Goal: Information Seeking & Learning: Learn about a topic

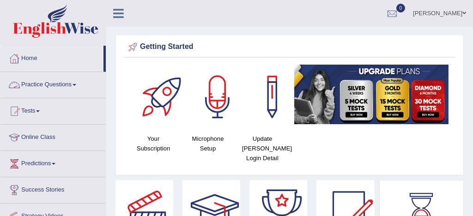
click at [67, 84] on link "Practice Questions" at bounding box center [52, 83] width 105 height 23
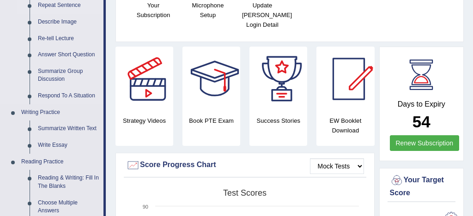
scroll to position [163, 0]
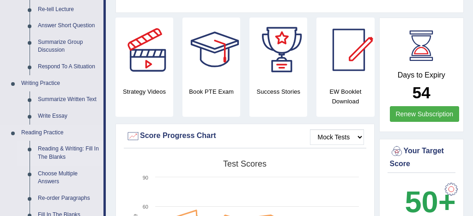
click at [91, 150] on link "Reading & Writing: Fill In The Blanks" at bounding box center [69, 153] width 70 height 24
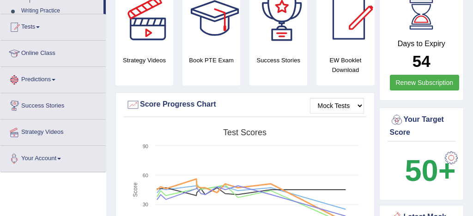
scroll to position [301, 0]
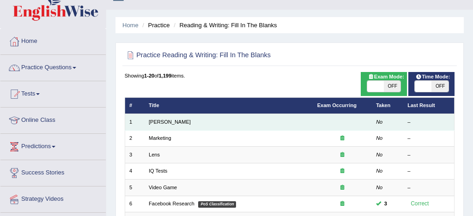
scroll to position [17, 0]
click at [172, 124] on link "Estee Lauder" at bounding box center [170, 122] width 42 height 6
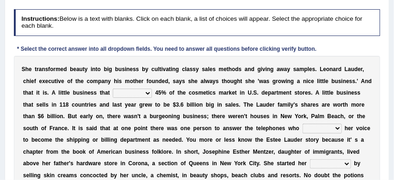
scroll to position [122, 0]
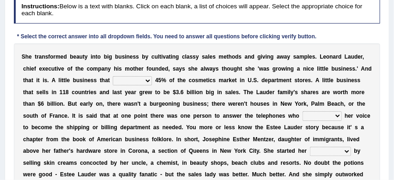
click at [149, 81] on select "has controls makes maintains" at bounding box center [132, 80] width 39 height 9
select select "makes"
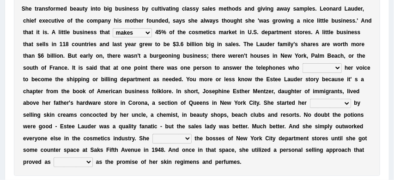
scroll to position [171, 0]
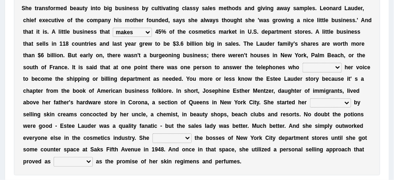
click at [339, 67] on select "switched changed raised used" at bounding box center [322, 67] width 39 height 9
select select "changed"
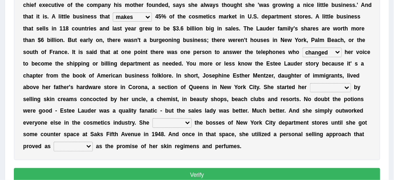
scroll to position [188, 0]
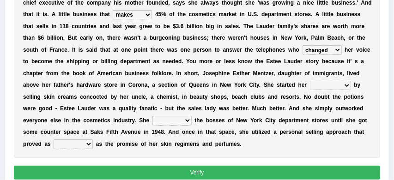
click at [349, 85] on select "job institute companion enterprise" at bounding box center [330, 85] width 41 height 9
select select "job"
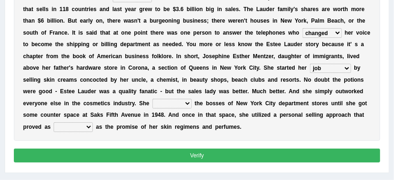
scroll to position [208, 0]
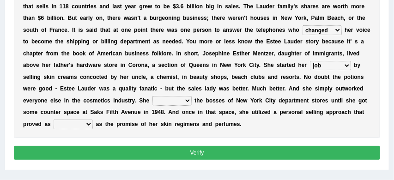
click at [187, 99] on select "stated bridged stalked heaved" at bounding box center [172, 100] width 39 height 9
select select "stated"
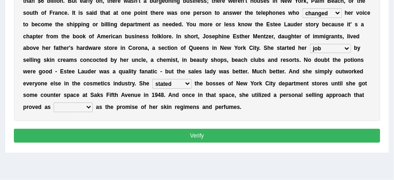
scroll to position [228, 0]
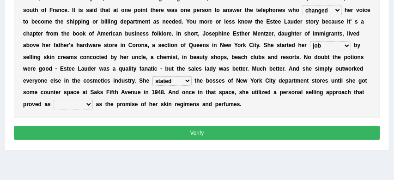
click at [91, 104] on select "potent ruthless potential expensive" at bounding box center [73, 104] width 39 height 9
select select "expensive"
click at [128, 135] on button "Verify" at bounding box center [197, 132] width 367 height 13
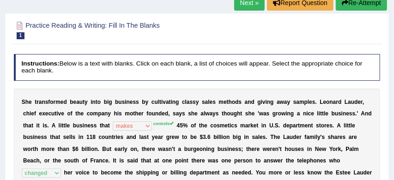
scroll to position [61, 0]
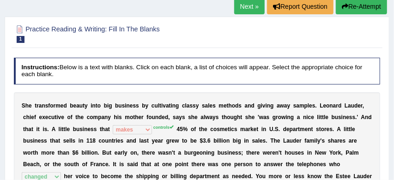
click at [366, 8] on button "Re-Attempt" at bounding box center [361, 7] width 51 height 16
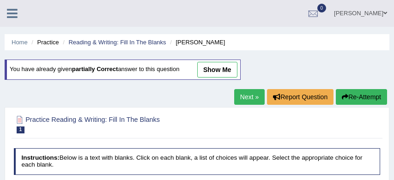
scroll to position [189, 0]
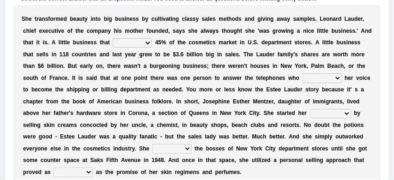
click at [147, 42] on select "has controls makes maintains" at bounding box center [132, 42] width 39 height 9
select select "controls"
click at [336, 79] on select "switched changed raised used" at bounding box center [322, 77] width 39 height 9
select select "changed"
click at [348, 114] on select "job institute companion enterprise" at bounding box center [330, 113] width 41 height 9
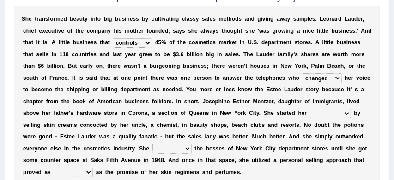
select select "enterprise"
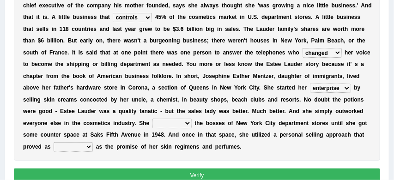
scroll to position [216, 0]
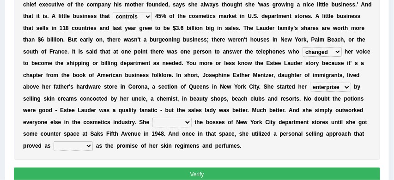
click at [188, 123] on select "stated bridged stalked heaved" at bounding box center [172, 122] width 39 height 9
select select "stalked"
click at [91, 146] on select "potent ruthless potential expensive" at bounding box center [73, 145] width 39 height 9
select select "potent"
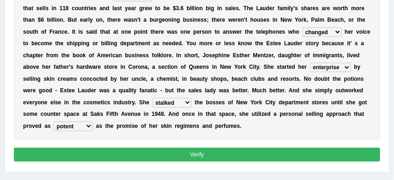
click at [153, 157] on button "Verify" at bounding box center [197, 154] width 367 height 13
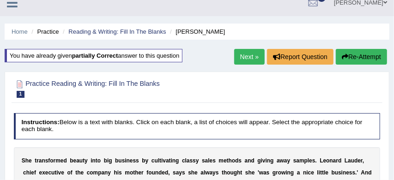
scroll to position [8, 0]
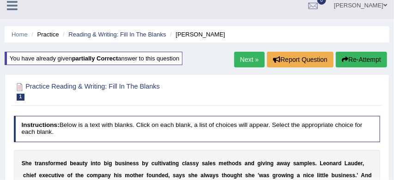
click at [249, 61] on link "Next »" at bounding box center [249, 60] width 31 height 16
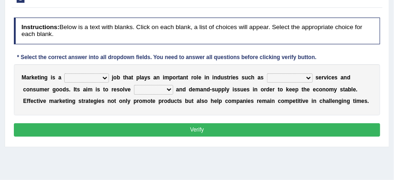
scroll to position [110, 0]
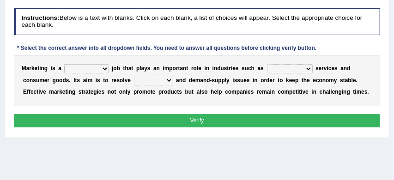
click at [104, 69] on select "professional flexible parochial descriptive" at bounding box center [86, 68] width 44 height 9
select select "flexible"
click at [307, 68] on select "civil financial conventional foremost" at bounding box center [290, 68] width 46 height 9
select select "foremost"
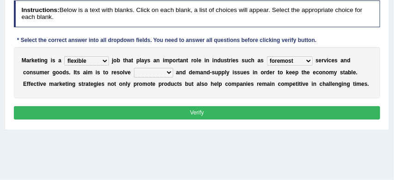
click at [170, 72] on select "imbalance excess symmetry budget" at bounding box center [153, 72] width 39 height 9
select select "excess"
click at [177, 113] on button "Verify" at bounding box center [197, 112] width 367 height 13
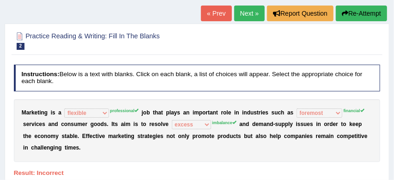
scroll to position [53, 0]
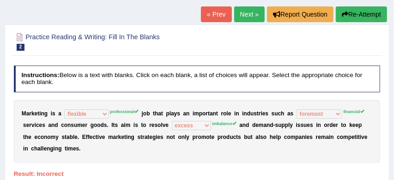
click at [363, 14] on button "Re-Attempt" at bounding box center [361, 14] width 51 height 16
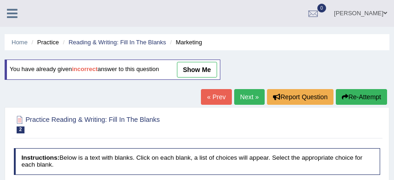
scroll to position [132, 0]
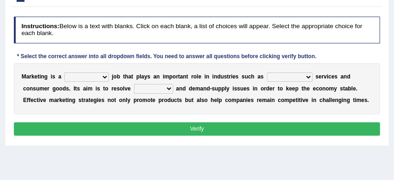
click at [106, 77] on select "professional flexible parochial descriptive" at bounding box center [86, 77] width 44 height 9
select select "professional"
click at [306, 78] on select "civil financial conventional foremost" at bounding box center [290, 77] width 46 height 9
select select "financial"
click at [169, 89] on select "imbalance excess symmetry budget" at bounding box center [153, 88] width 39 height 9
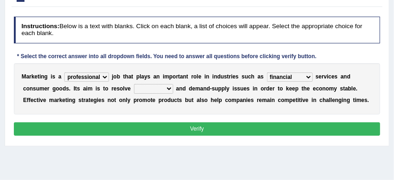
select select "imbalance"
click at [191, 124] on button "Verify" at bounding box center [197, 128] width 367 height 13
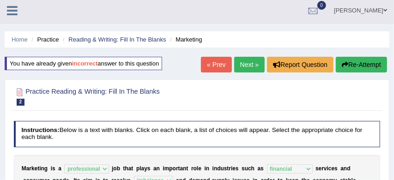
scroll to position [0, 0]
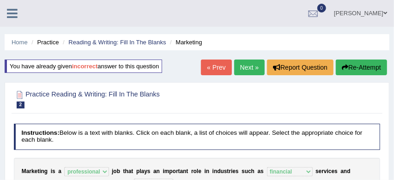
click at [371, 70] on button "Re-Attempt" at bounding box center [361, 68] width 51 height 16
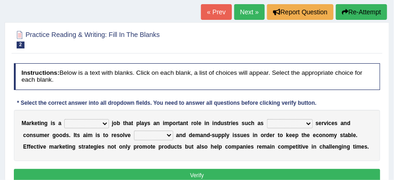
scroll to position [90, 0]
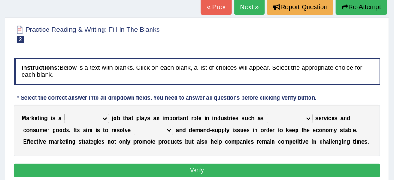
click at [105, 118] on select "professional flexible parochial descriptive" at bounding box center [86, 118] width 44 height 9
select select "professional"
click at [306, 119] on select "civil financial conventional foremost" at bounding box center [290, 118] width 46 height 9
select select "financial"
click at [171, 130] on select "imbalance excess symmetry budget" at bounding box center [153, 130] width 39 height 9
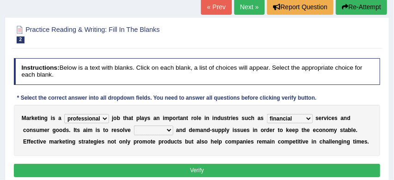
select select "imbalance"
click at [213, 171] on button "Verify" at bounding box center [197, 170] width 367 height 13
